Goal: Register for event/course

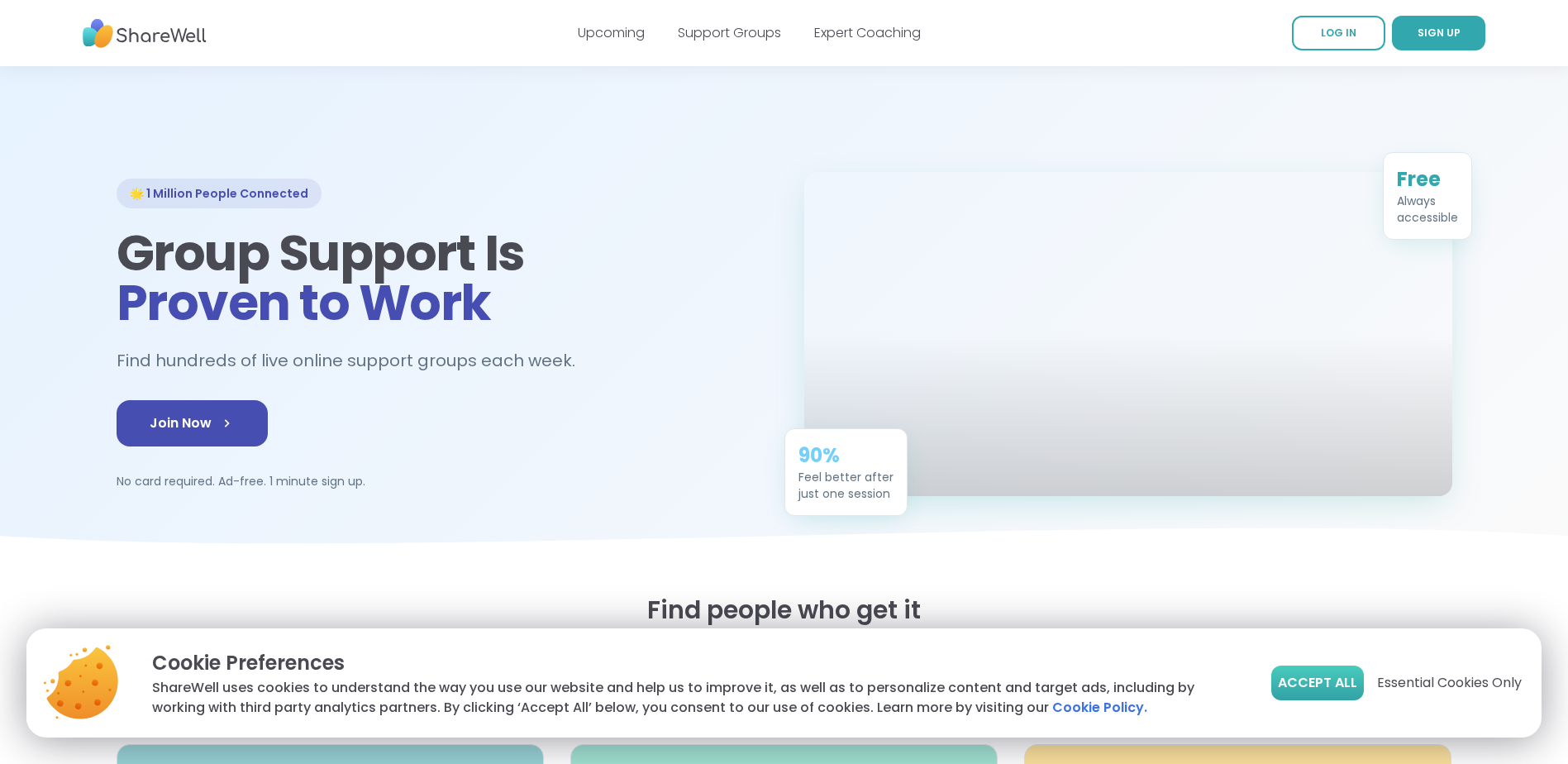
click at [1324, 673] on button "Accept All" at bounding box center [1317, 683] width 92 height 34
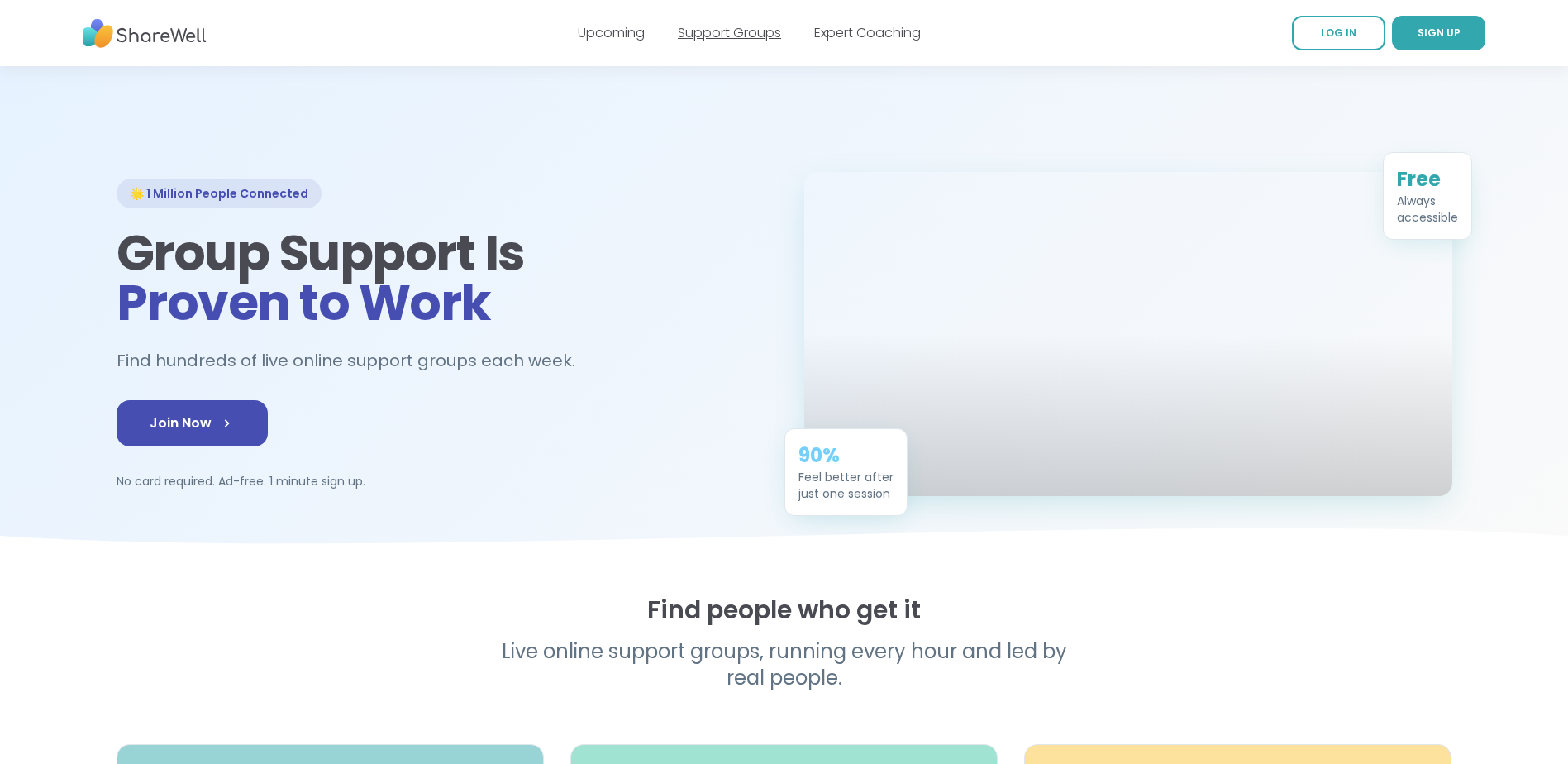
click at [739, 35] on link "Support Groups" at bounding box center [729, 33] width 103 height 19
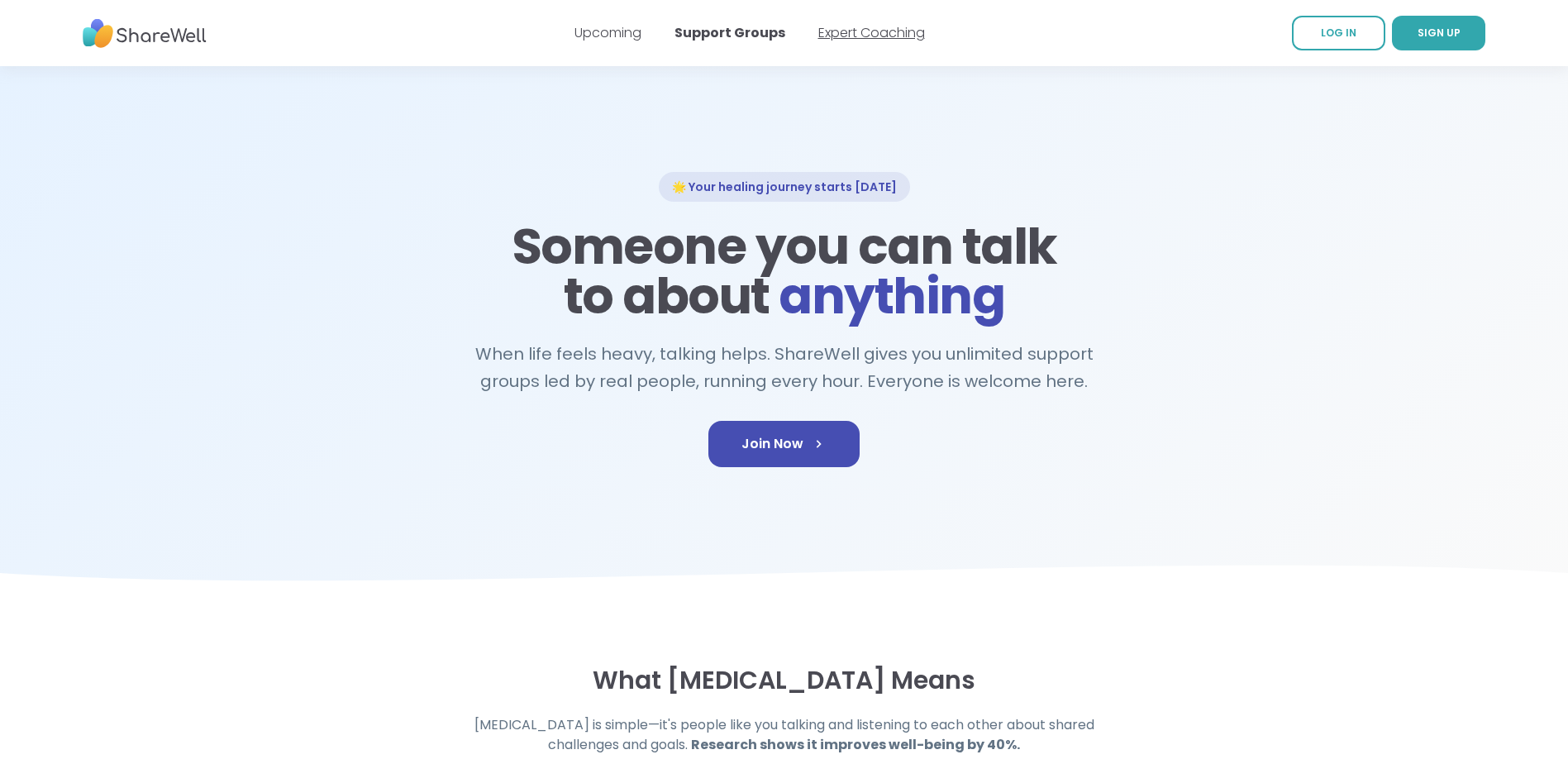
click at [851, 36] on link "Expert Coaching" at bounding box center [871, 33] width 107 height 19
click at [844, 34] on link "Expert Coaching" at bounding box center [871, 33] width 107 height 19
click at [1422, 30] on span "SIGN UP" at bounding box center [1438, 33] width 43 height 14
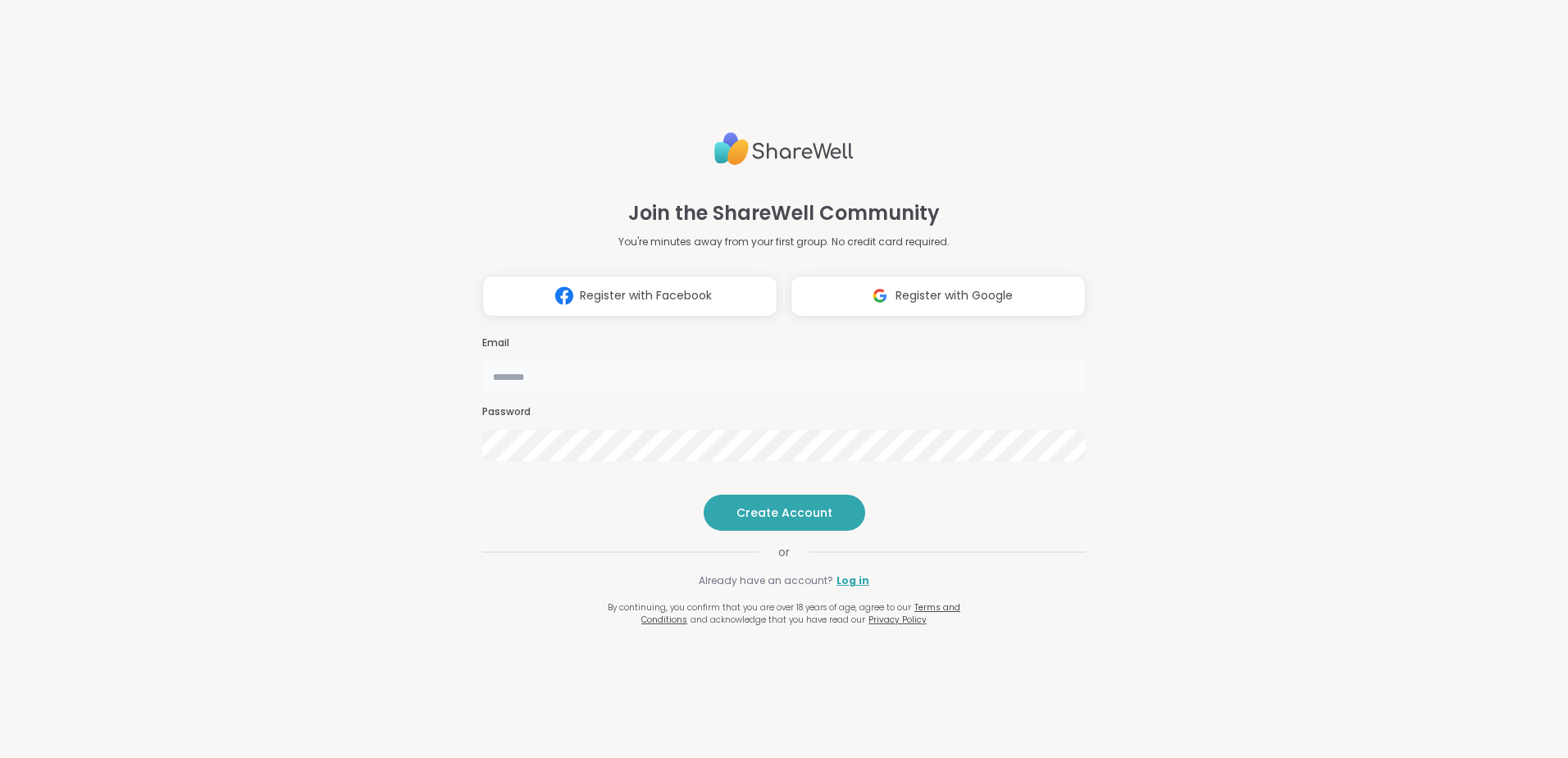
click at [573, 359] on input "email" at bounding box center [784, 375] width 603 height 33
type input "**********"
click at [762, 521] on span "Create Account" at bounding box center [784, 513] width 96 height 16
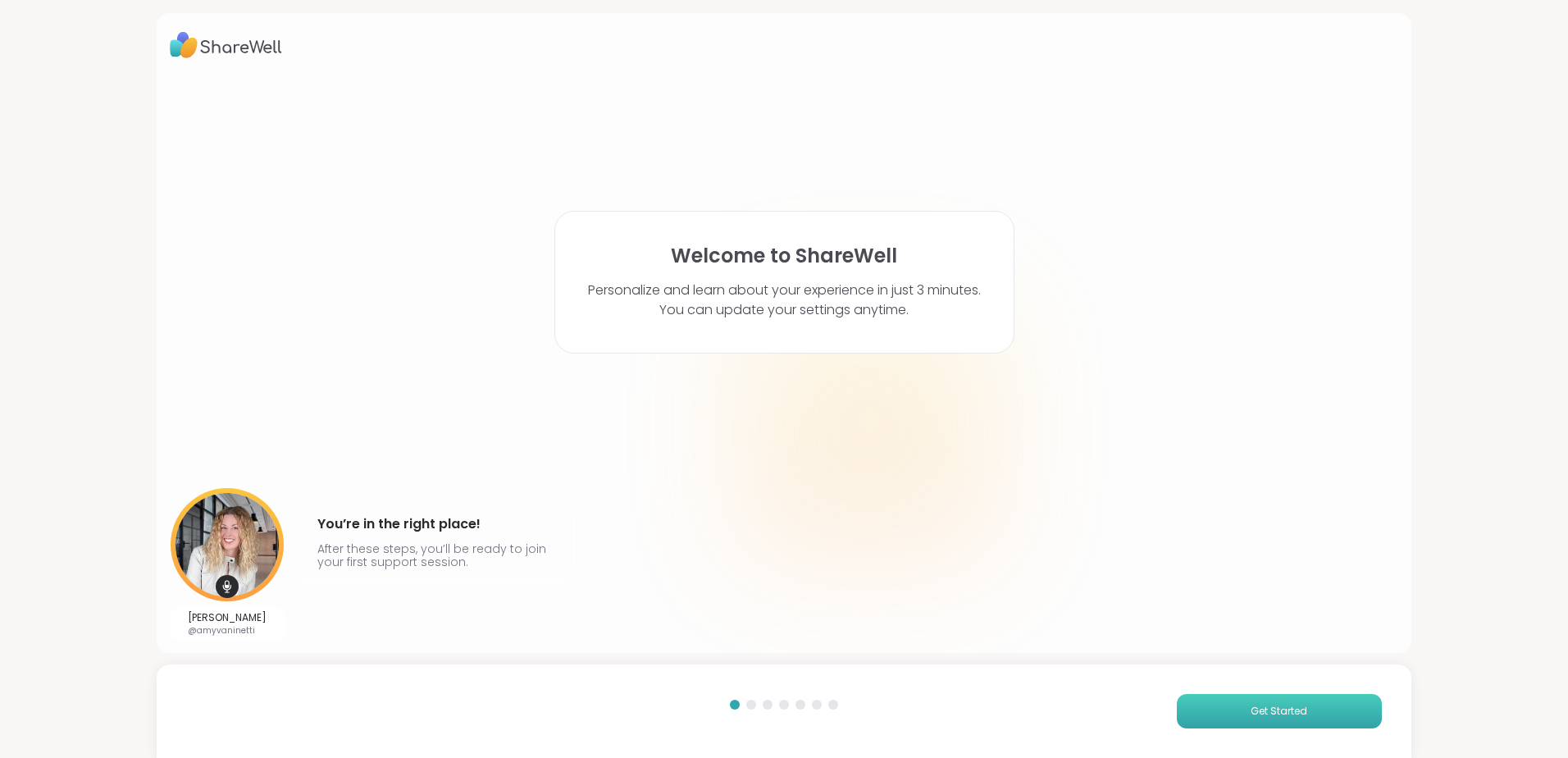
click at [1221, 704] on button "Get Started" at bounding box center [1280, 711] width 205 height 34
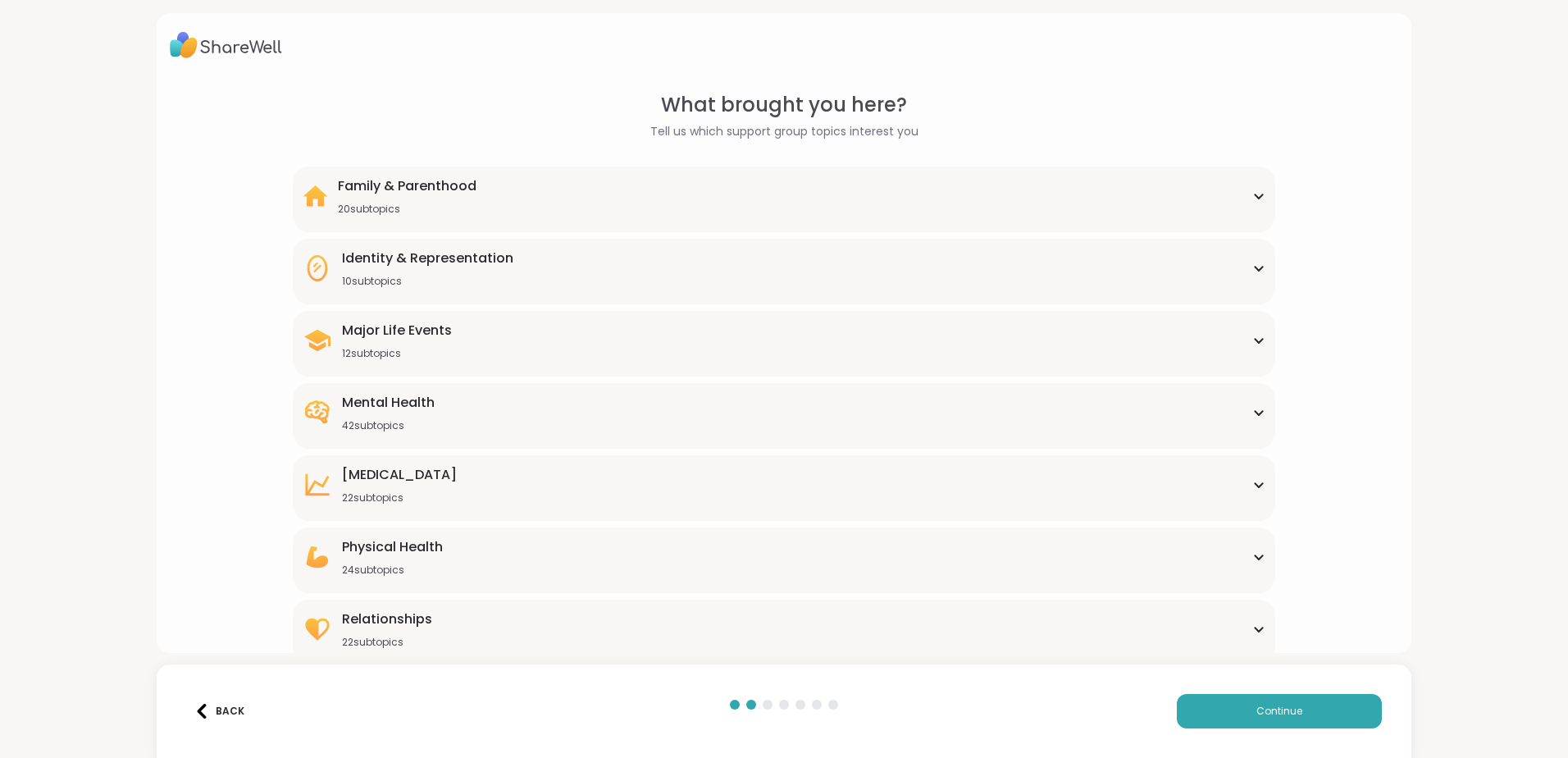
click at [488, 392] on div "Mental Health 42 subtopics" at bounding box center [784, 412] width 963 height 40
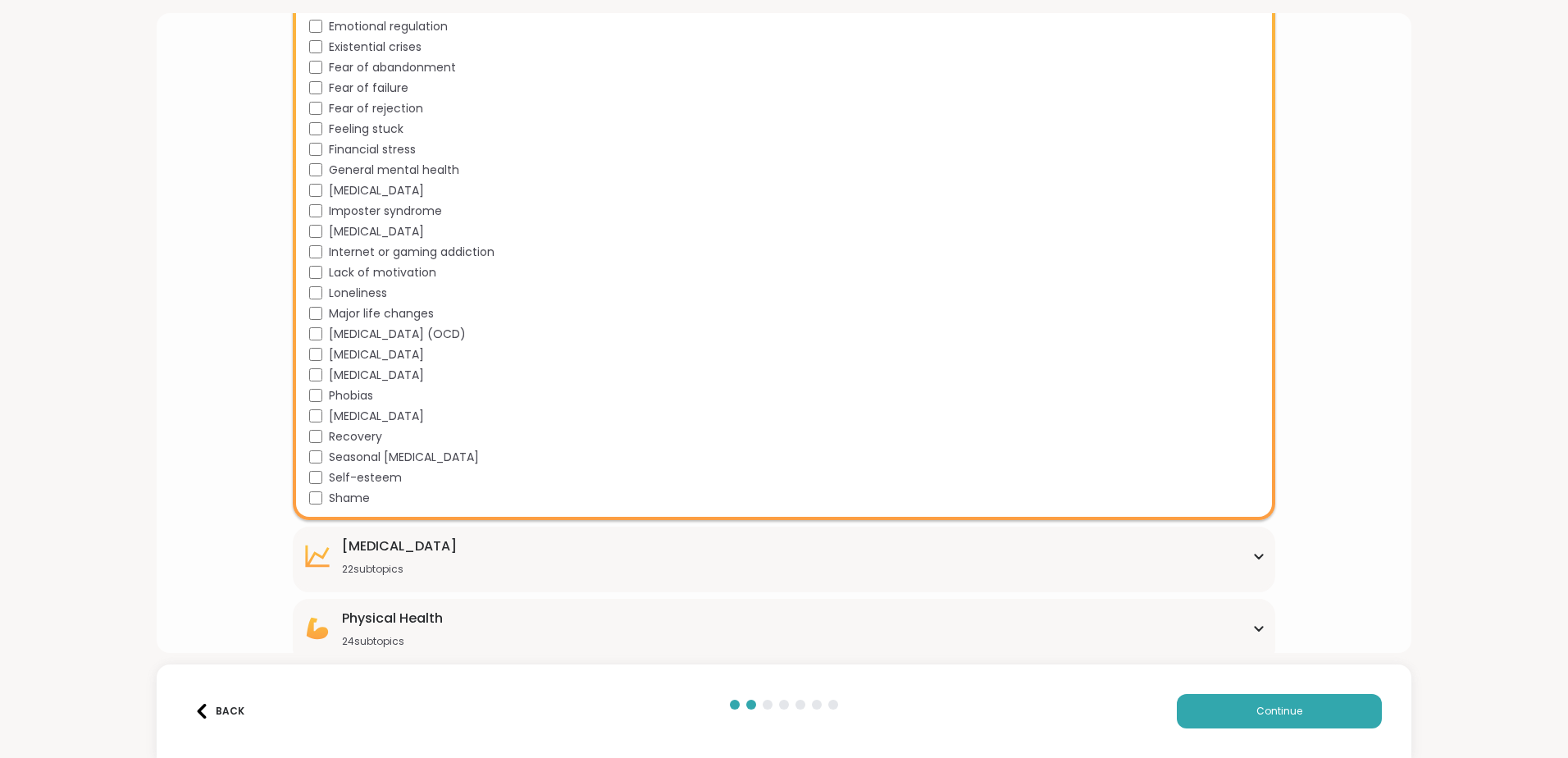
scroll to position [833, 0]
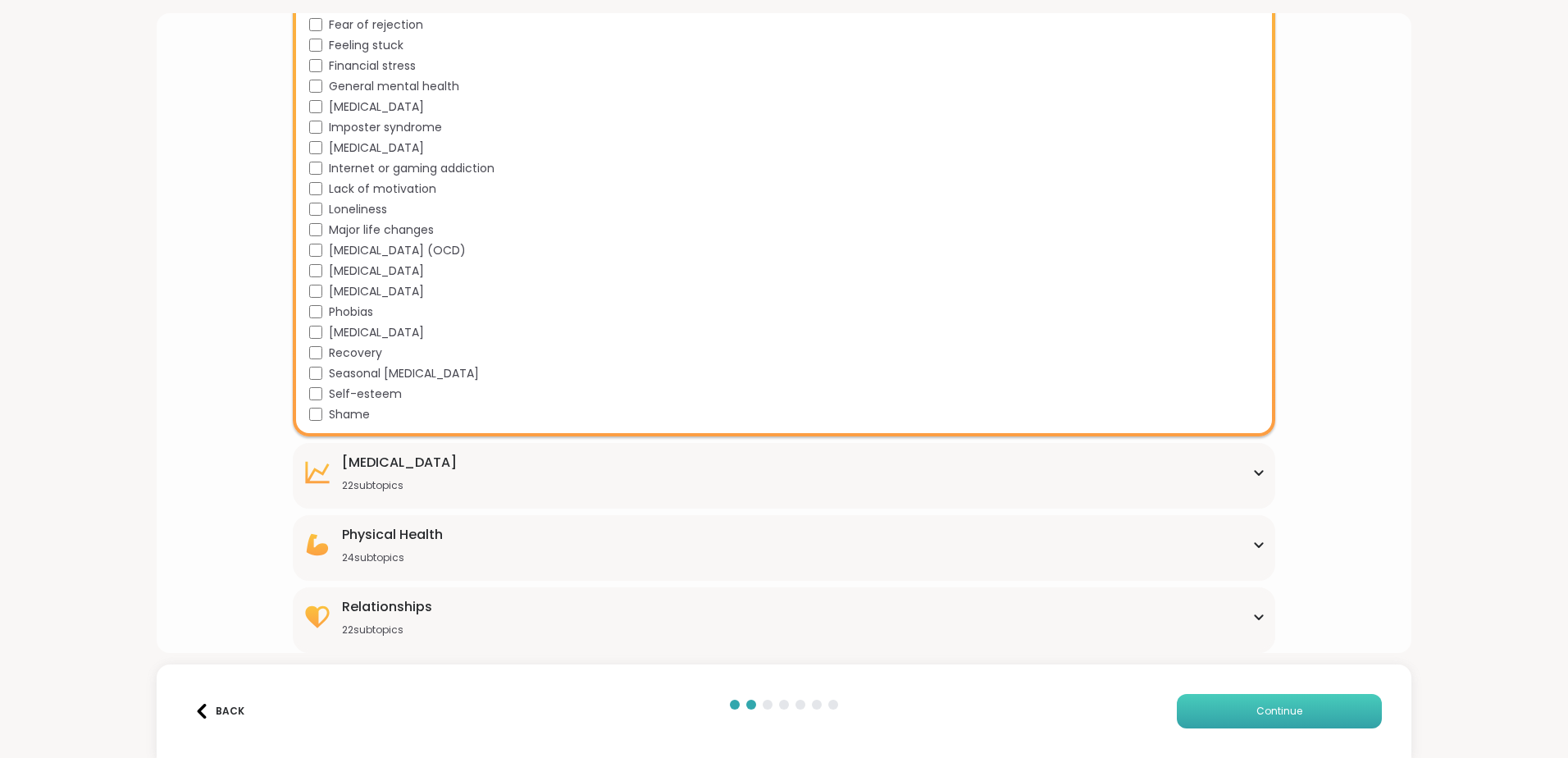
click at [1288, 712] on span "Continue" at bounding box center [1279, 711] width 46 height 14
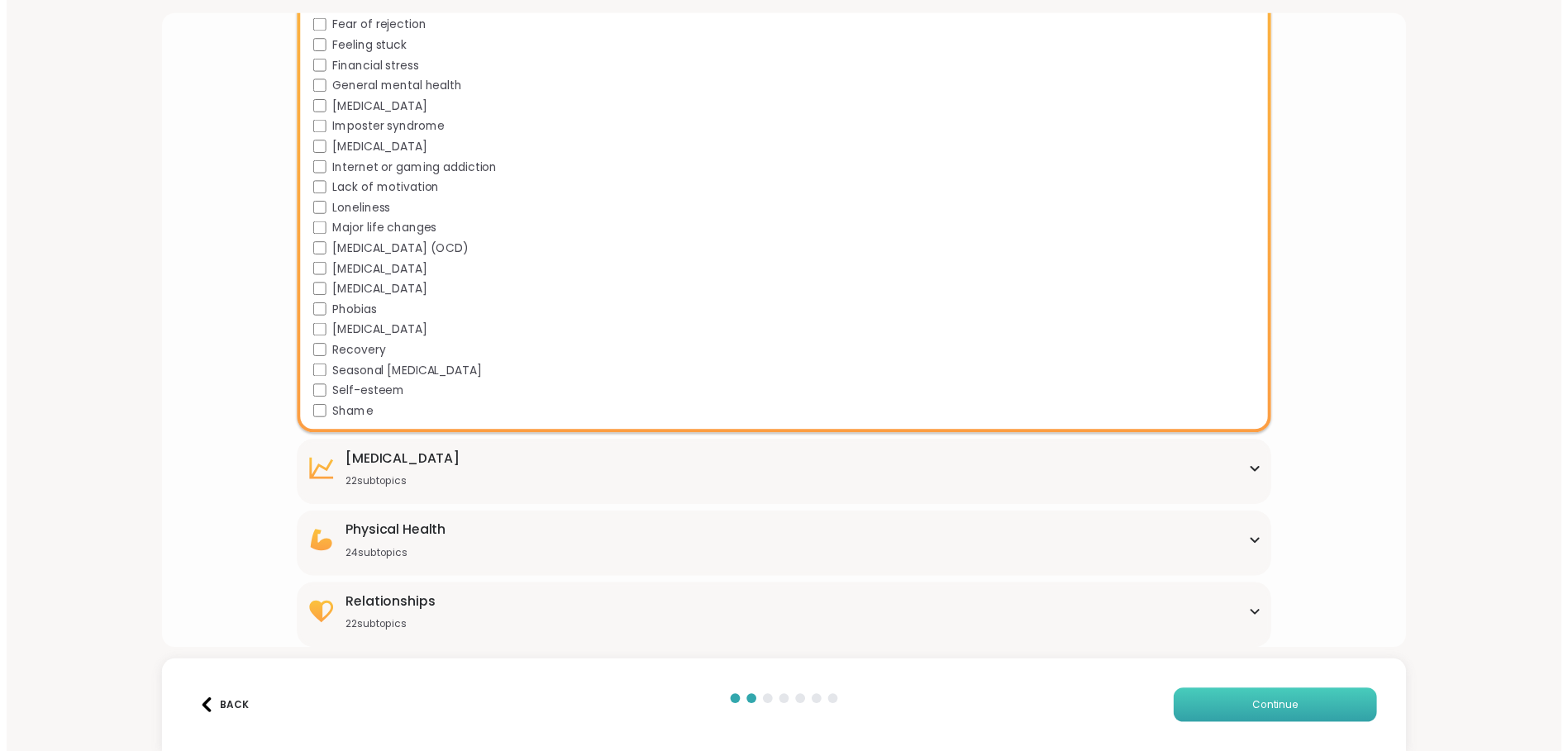
scroll to position [0, 0]
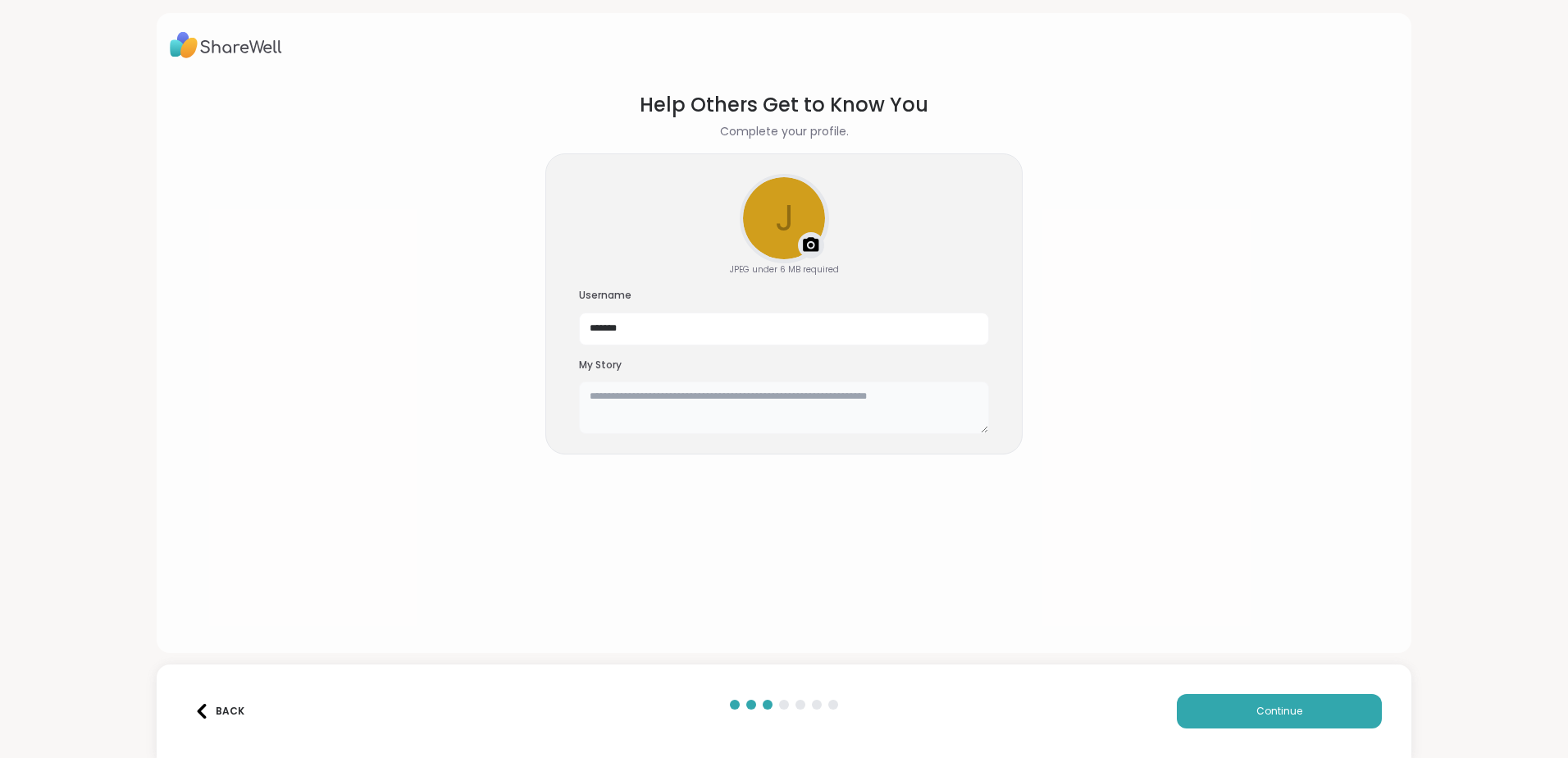
click at [611, 398] on textarea at bounding box center [784, 408] width 410 height 52
click at [925, 392] on textarea "**********" at bounding box center [784, 408] width 410 height 52
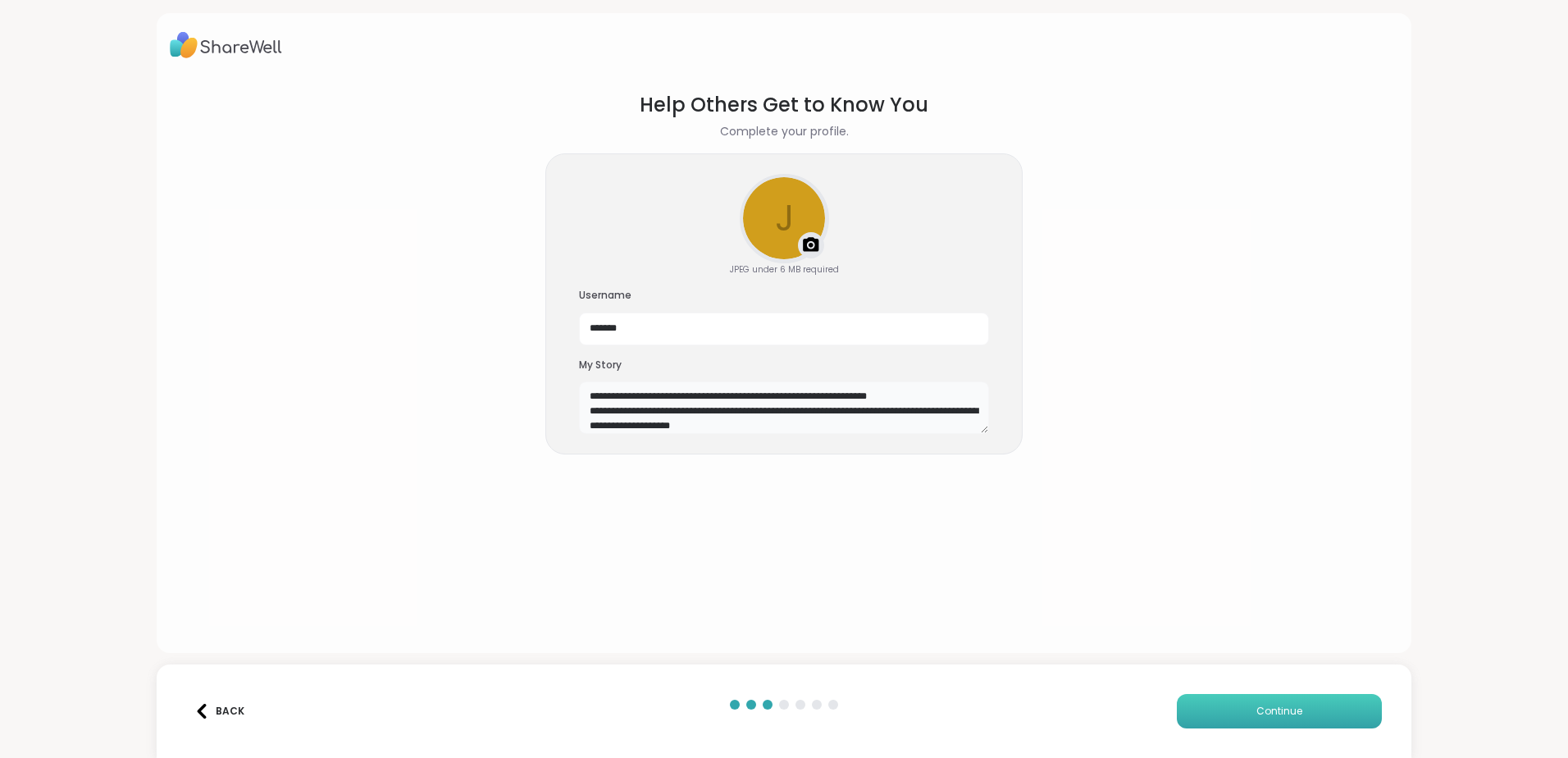
type textarea "**********"
click at [1245, 708] on button "Continue" at bounding box center [1280, 711] width 205 height 34
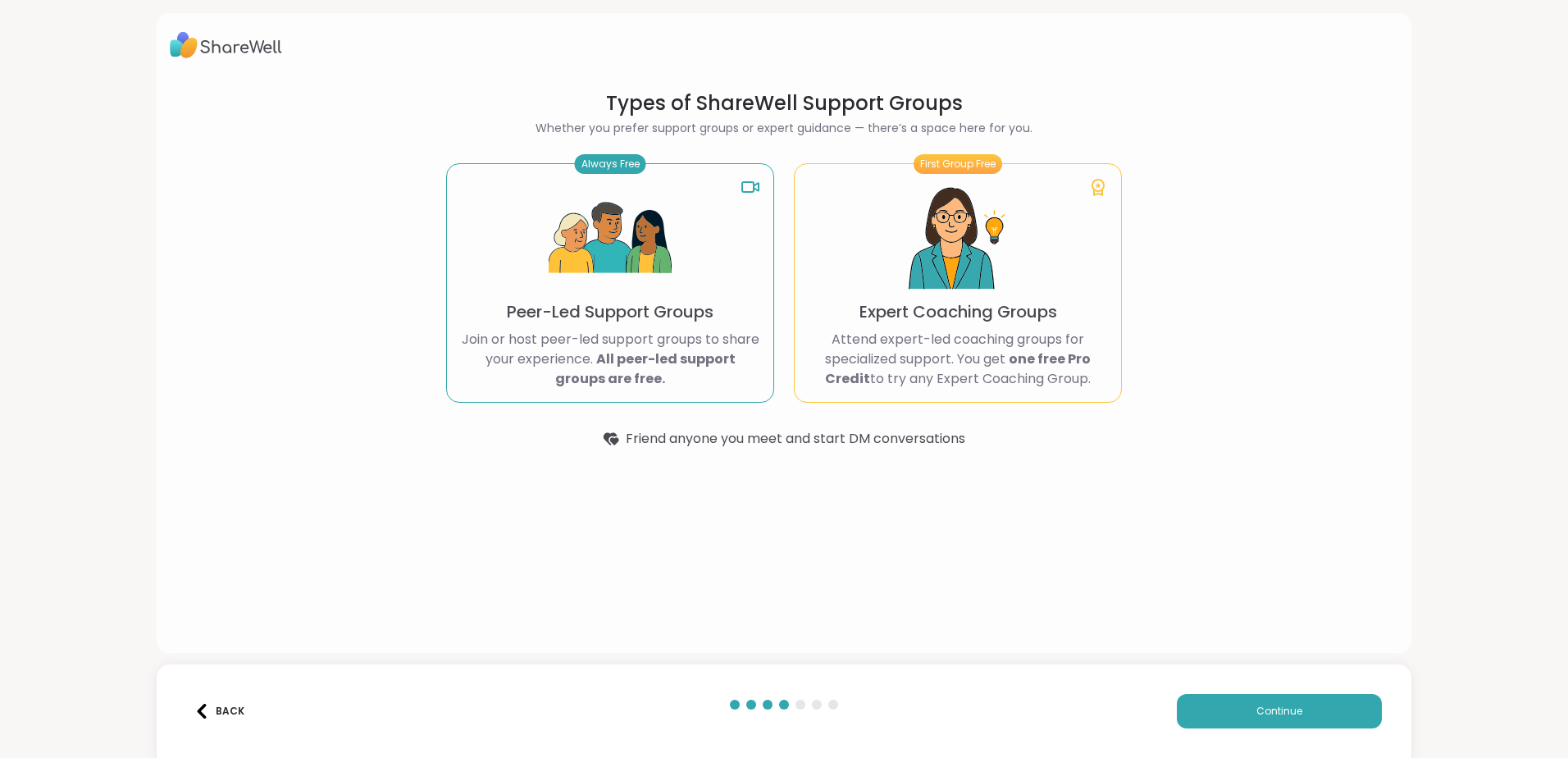
click at [642, 317] on p "Peer-Led Support Groups" at bounding box center [610, 312] width 207 height 23
click at [1332, 705] on button "Continue" at bounding box center [1280, 711] width 205 height 34
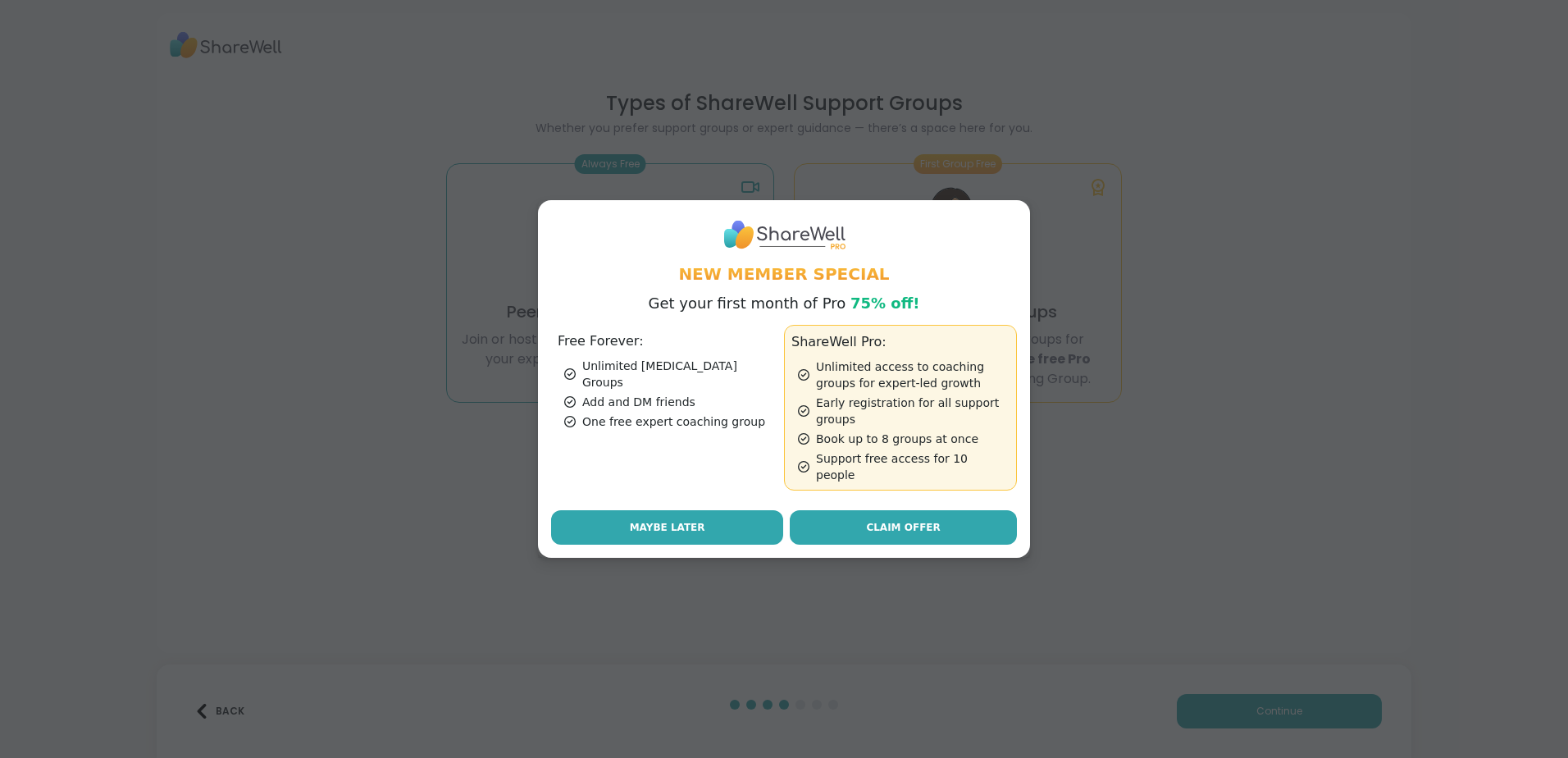
click at [642, 520] on span "Maybe Later" at bounding box center [667, 527] width 75 height 14
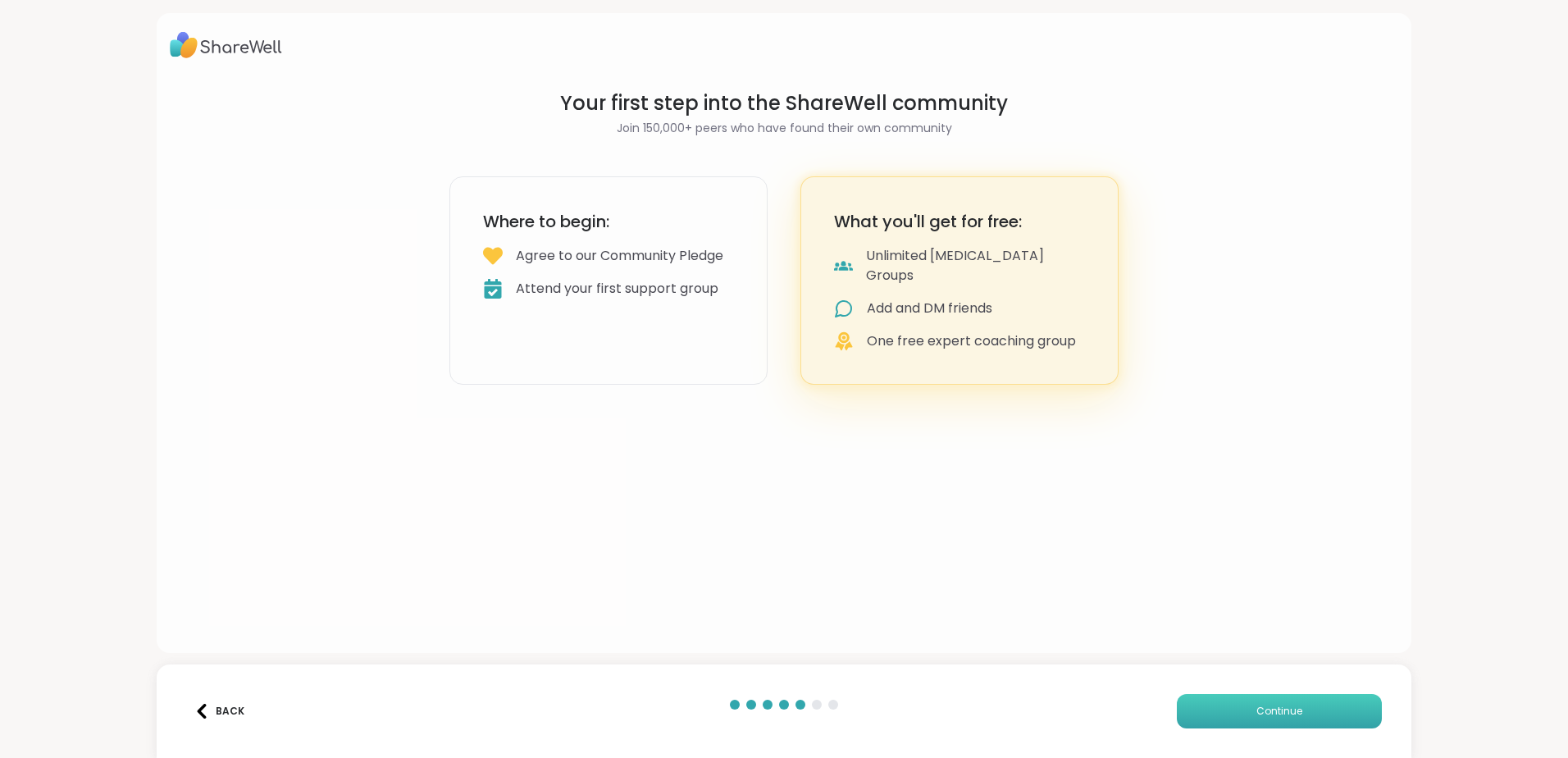
click at [1260, 705] on span "Continue" at bounding box center [1279, 711] width 46 height 14
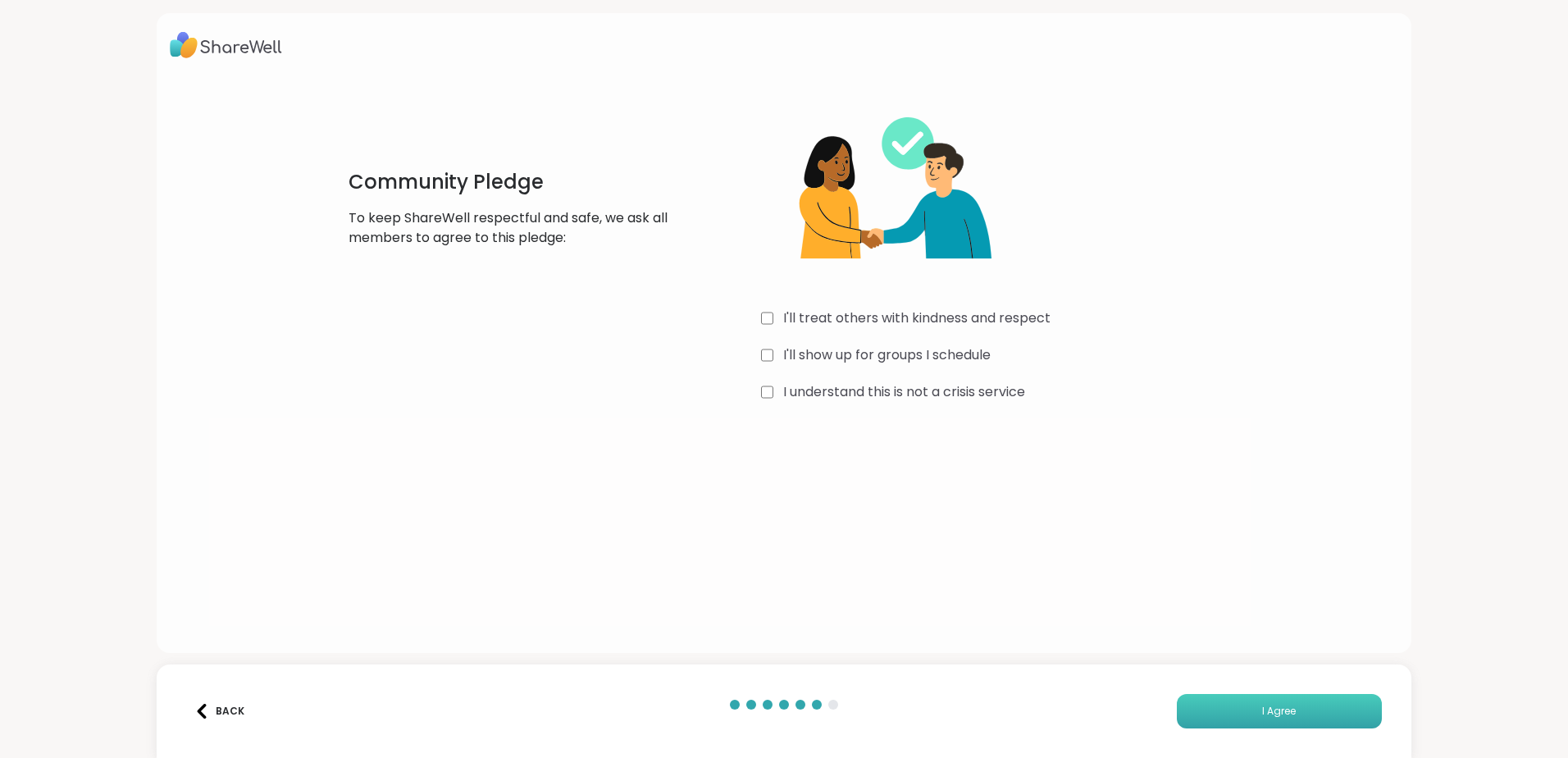
click at [1286, 712] on button "I Agree" at bounding box center [1280, 711] width 205 height 34
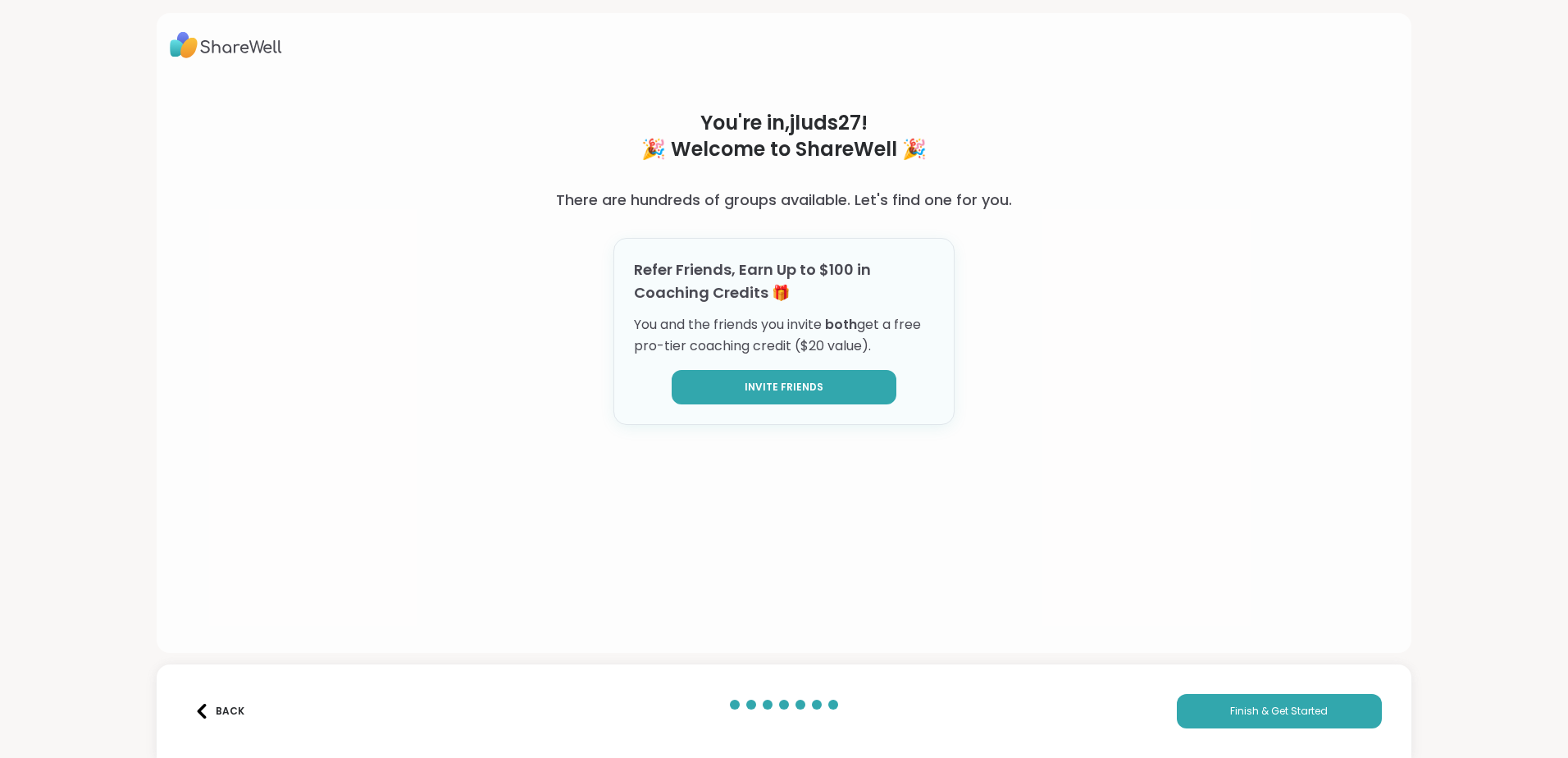
drag, startPoint x: 810, startPoint y: 371, endPoint x: 817, endPoint y: 376, distance: 8.6
drag, startPoint x: 817, startPoint y: 376, endPoint x: 1282, endPoint y: 320, distance: 468.4
click at [1282, 320] on div "You're in, jluds27 ! 🎉 Welcome to ShareWell 🎉 There are hundreds of groups avai…" at bounding box center [783, 333] width 1255 height 639
click at [1258, 720] on button "Finish & Get Started" at bounding box center [1280, 711] width 205 height 34
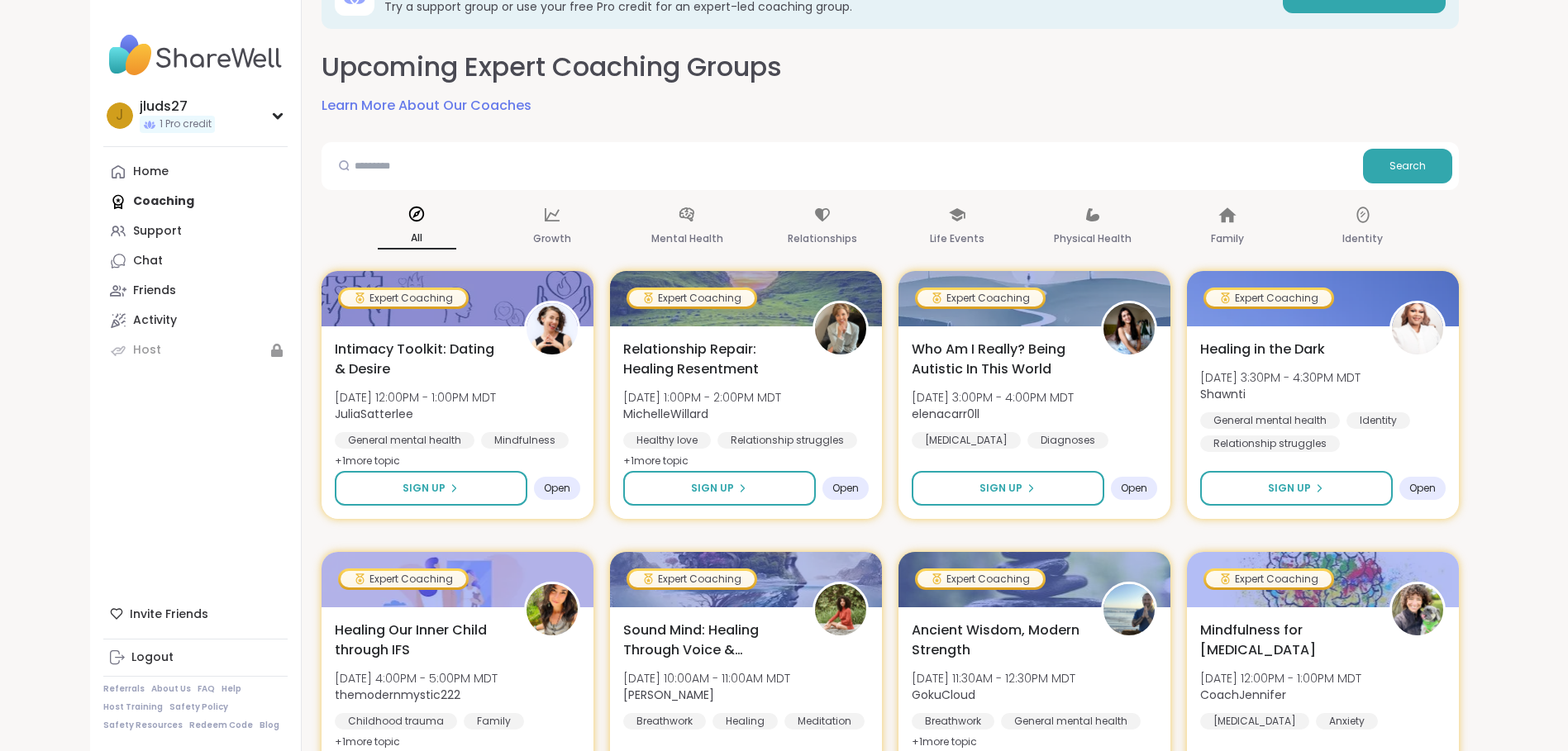
scroll to position [106, 0]
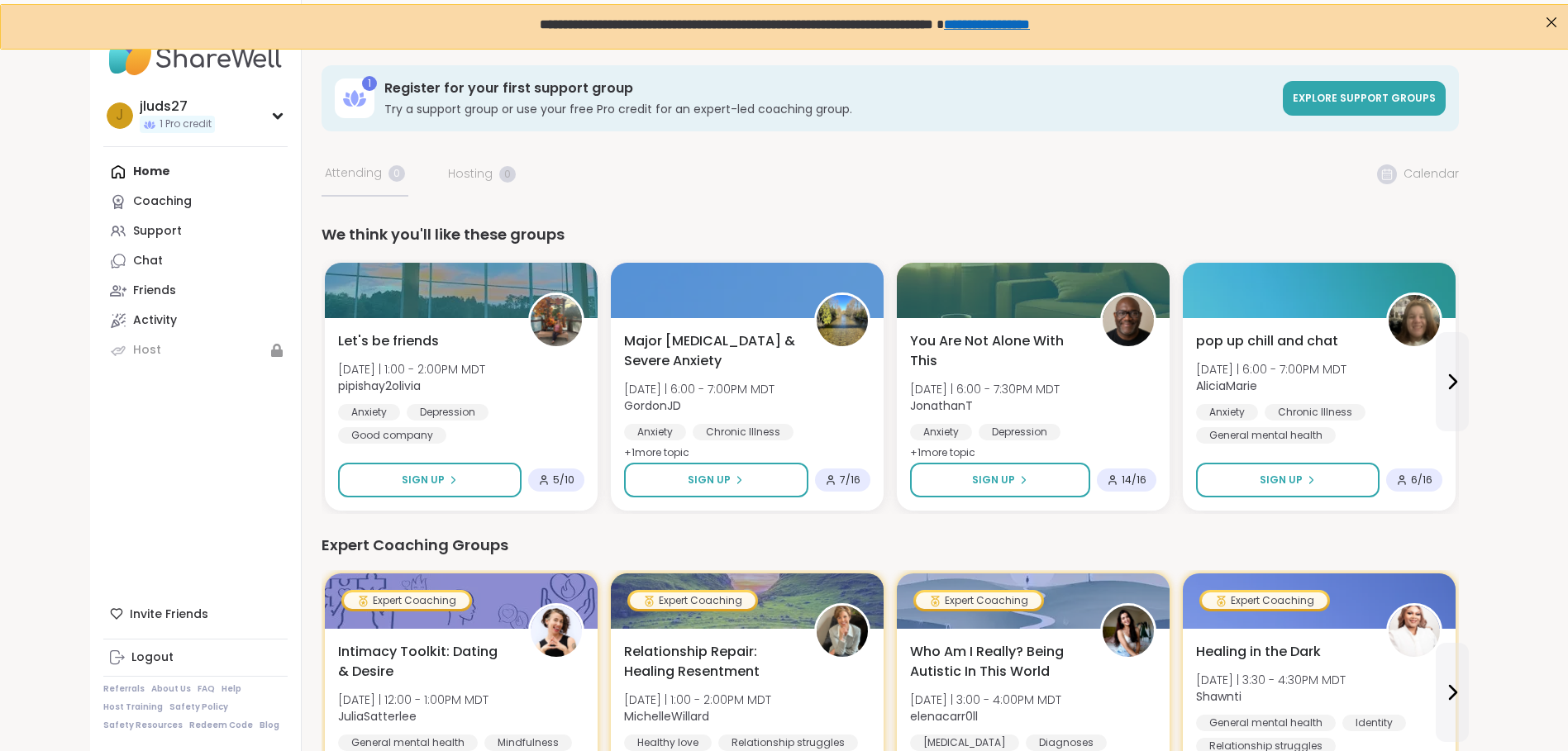
drag, startPoint x: 1579, startPoint y: 1, endPoint x: 698, endPoint y: 106, distance: 887.2
click at [698, 106] on h3 "Try a support group or use your free Pro credit for an expert-led coaching grou…" at bounding box center [829, 109] width 889 height 16
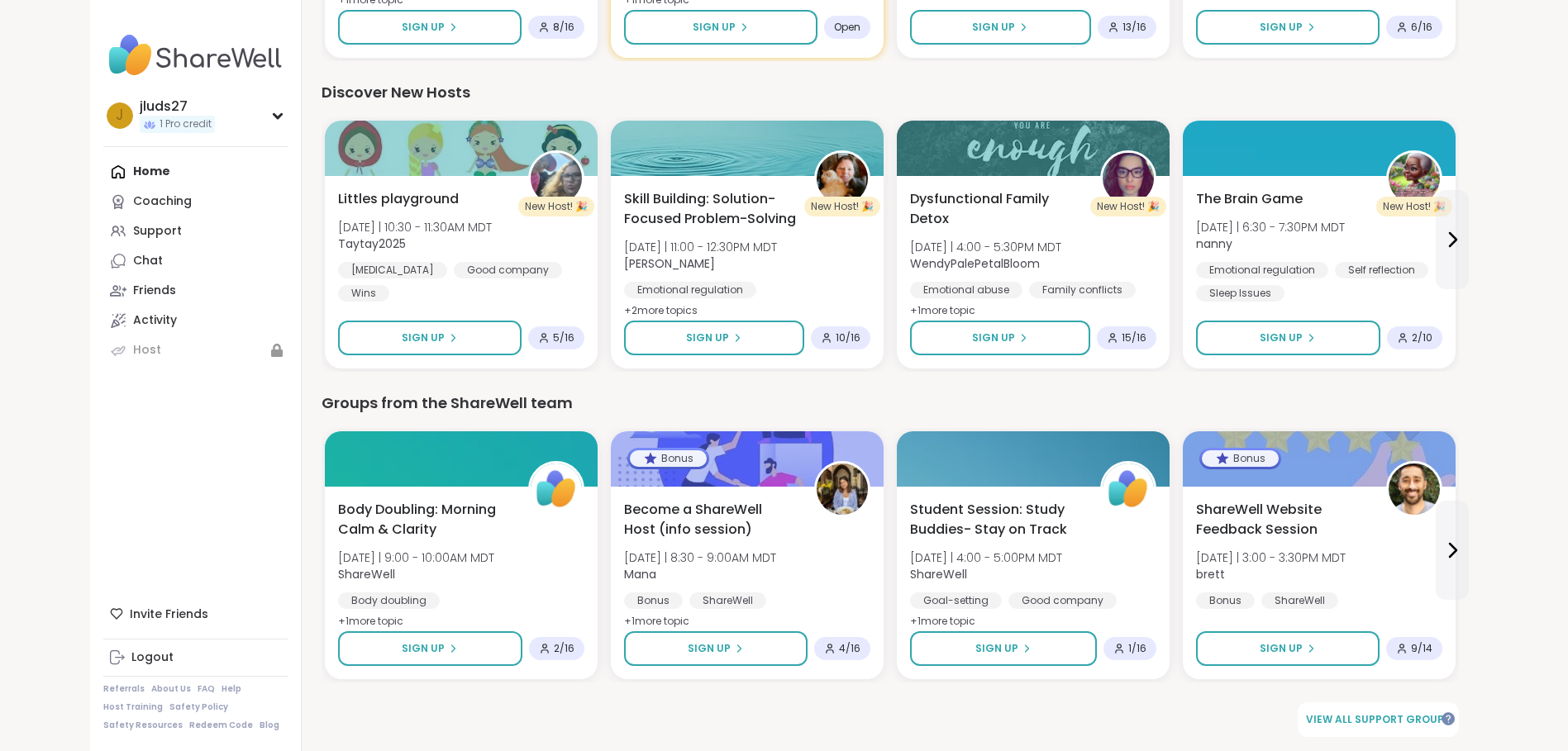
scroll to position [1077, 0]
